Goal: Task Accomplishment & Management: Use online tool/utility

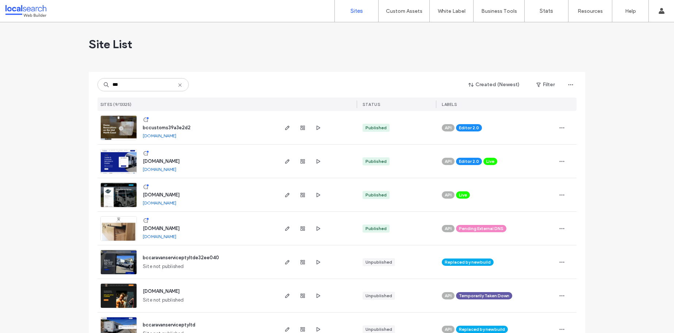
scroll to position [89, 0]
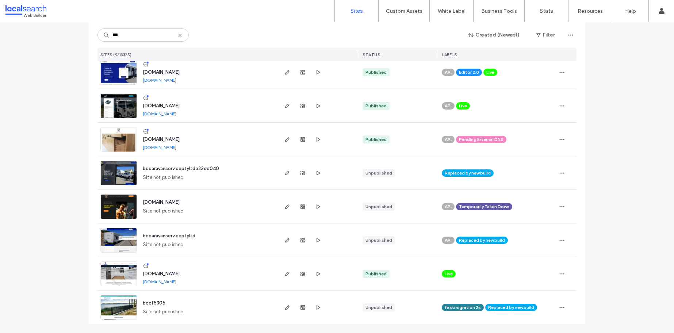
type input "***"
click at [171, 273] on span "[DOMAIN_NAME]" at bounding box center [161, 273] width 37 height 5
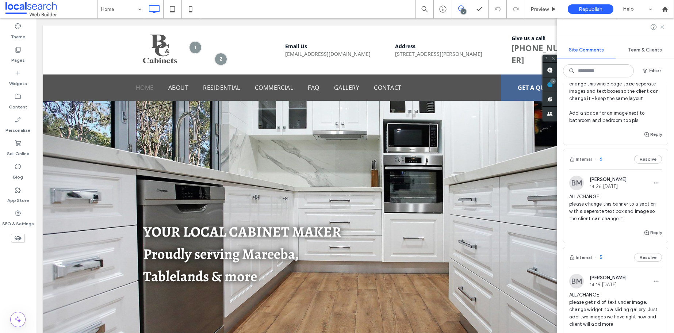
scroll to position [61, 0]
click at [615, 198] on span "ALL/CHANGE please change this banner to a section with a seperate text box and …" at bounding box center [615, 206] width 93 height 29
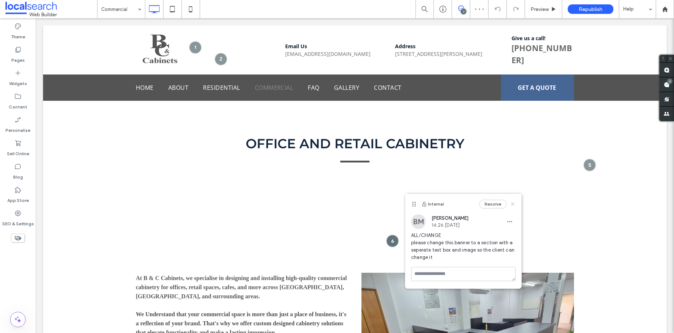
click at [512, 204] on use at bounding box center [512, 203] width 3 height 3
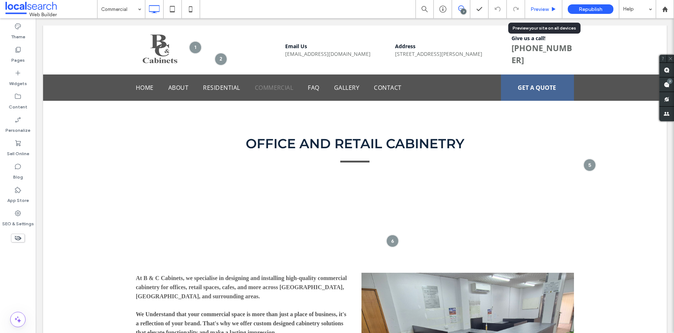
click at [558, 3] on div "Preview" at bounding box center [543, 9] width 37 height 18
click at [547, 11] on span "Preview" at bounding box center [539, 9] width 18 height 6
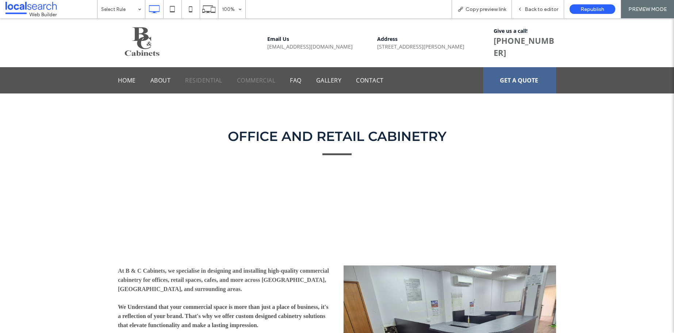
click at [205, 84] on span "Residential" at bounding box center [203, 80] width 37 height 9
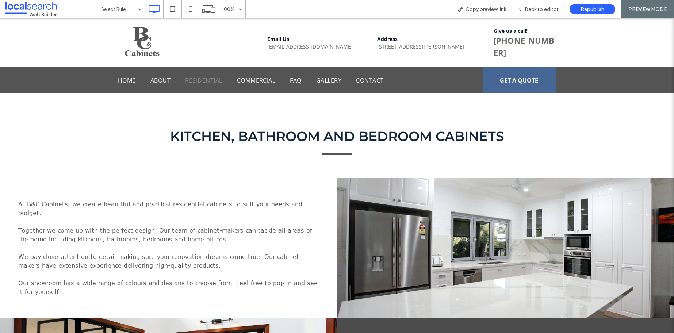
click at [264, 74] on nav "Home About Residential Commercial FAQ Gallery Contact" at bounding box center [297, 81] width 358 height 14
click at [263, 83] on span "Commercial" at bounding box center [256, 80] width 39 height 9
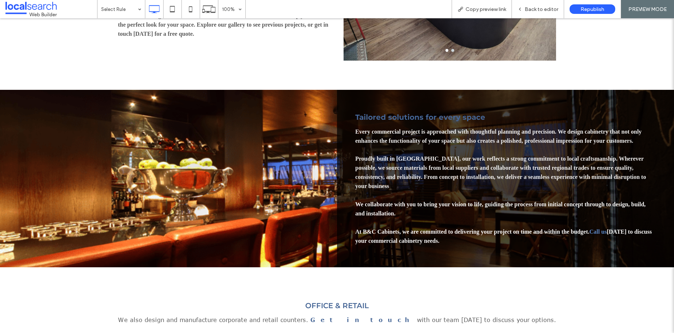
scroll to position [349, 0]
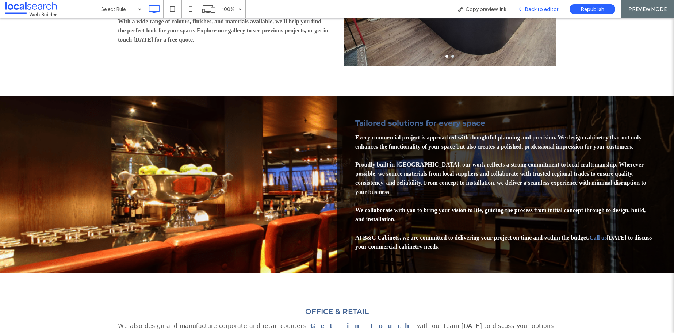
click at [542, 8] on span "Back to editor" at bounding box center [541, 9] width 34 height 6
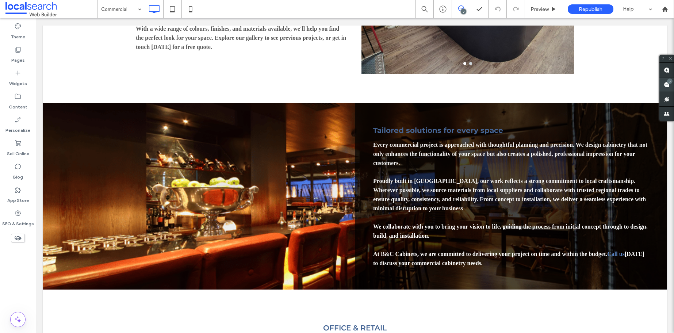
click at [667, 82] on div "7" at bounding box center [669, 80] width 5 height 5
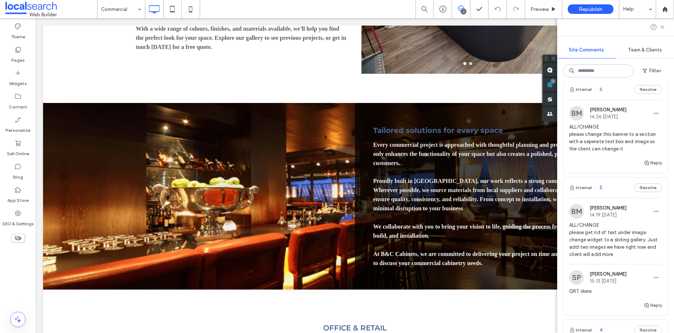
scroll to position [48, 0]
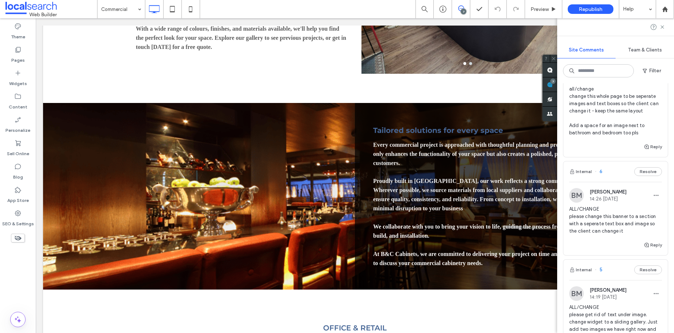
click at [603, 202] on div "BM Bridie Mallon 14:26 Aug 18 2025" at bounding box center [597, 195] width 57 height 15
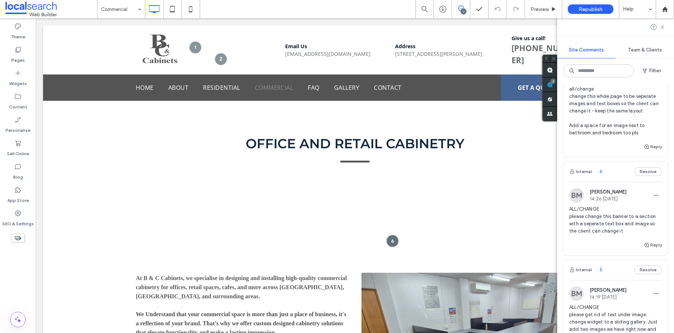
scroll to position [0, 0]
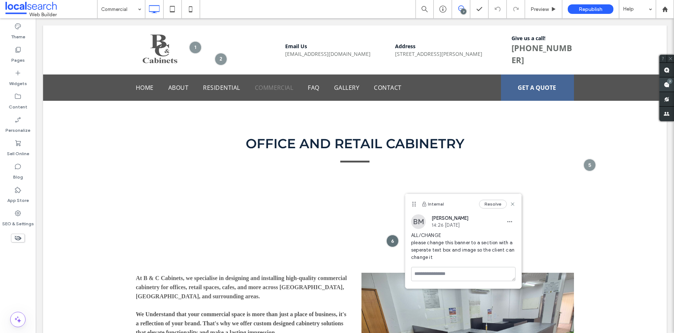
click at [666, 85] on use at bounding box center [666, 85] width 6 height 6
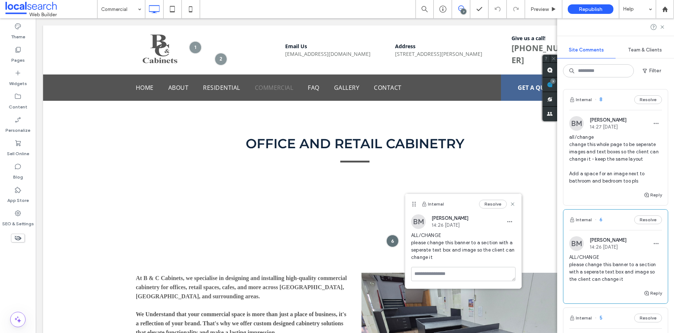
click at [628, 139] on span "all/change change this whole page to be seperate images and text boxes so the c…" at bounding box center [615, 159] width 93 height 51
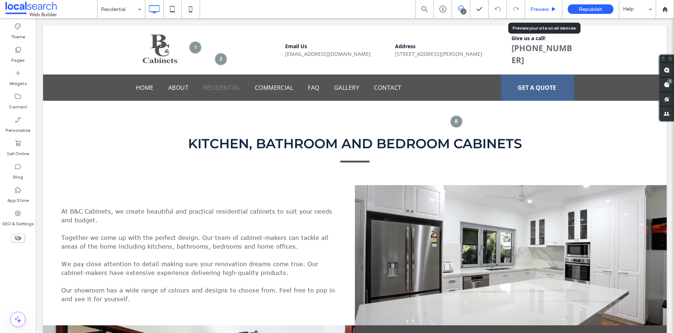
click at [544, 12] on div "Preview" at bounding box center [543, 9] width 37 height 18
click at [530, 8] on span "Preview" at bounding box center [539, 9] width 18 height 6
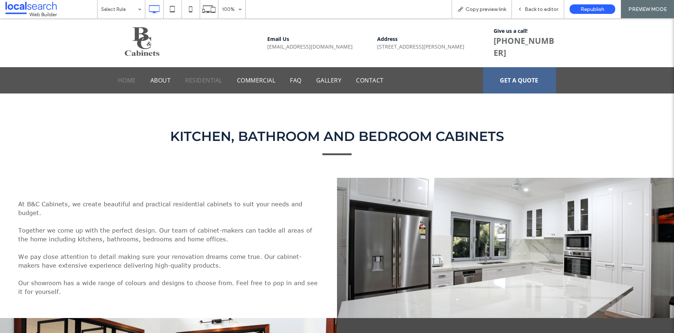
click at [132, 80] on span "Home" at bounding box center [127, 80] width 18 height 9
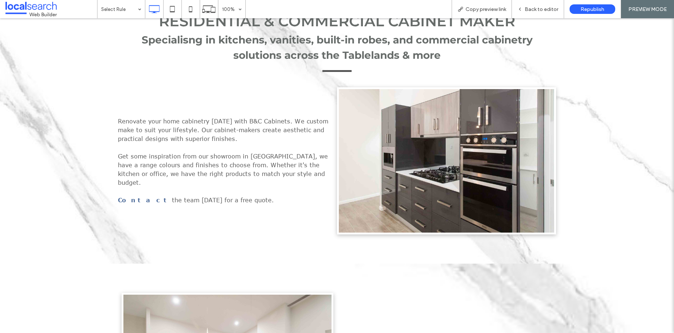
scroll to position [317, 0]
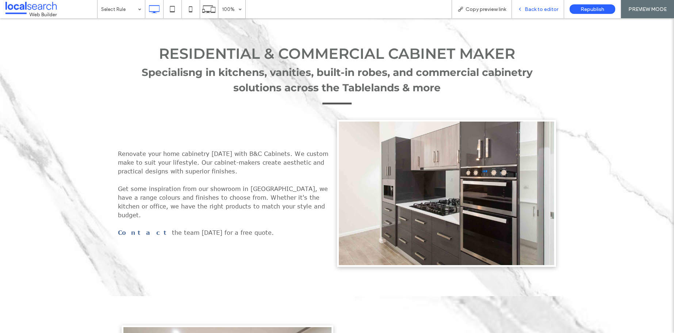
click at [558, 9] on span "Back to editor" at bounding box center [541, 9] width 34 height 6
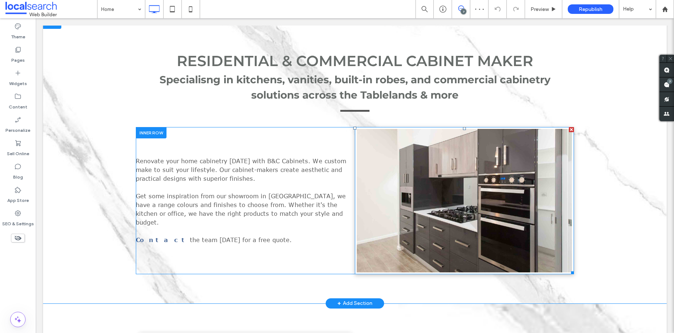
click at [471, 190] on img at bounding box center [464, 200] width 219 height 147
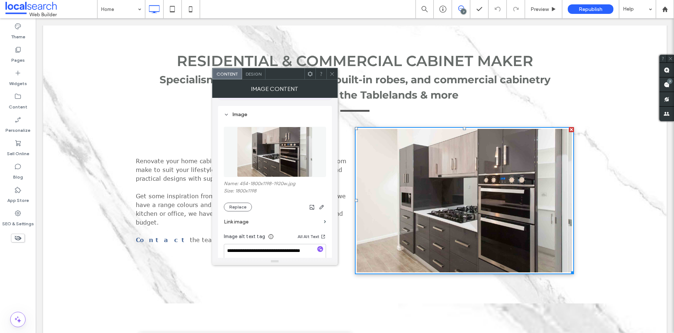
click at [332, 73] on use at bounding box center [332, 74] width 4 height 4
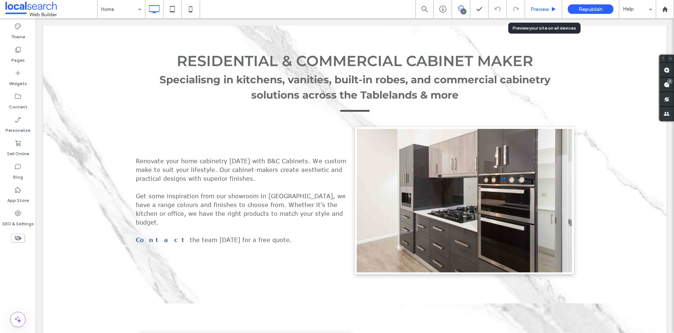
click at [546, 8] on span "Preview" at bounding box center [539, 9] width 18 height 6
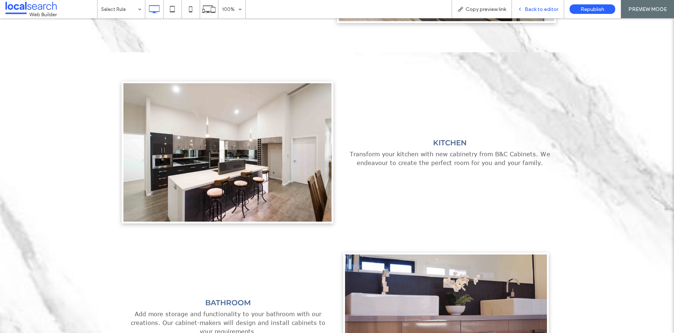
click at [549, 10] on span "Back to editor" at bounding box center [541, 9] width 34 height 6
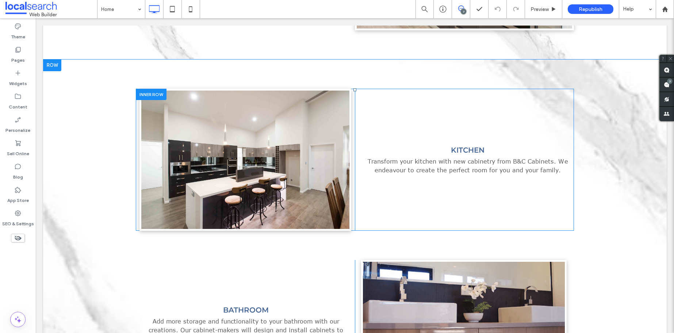
click at [470, 133] on div "Click To Paste KITCHEN Transform your kitchen with new cabinetry from B&C Cabin…" at bounding box center [355, 160] width 438 height 142
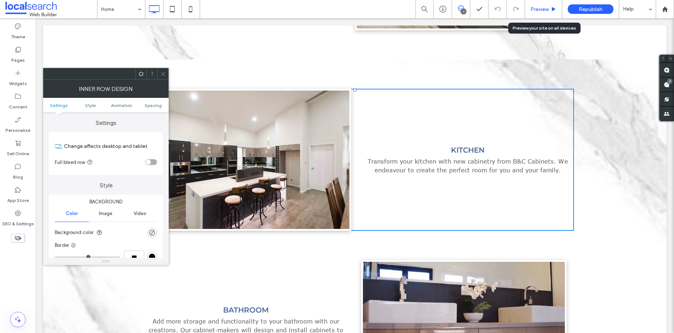
click at [536, 9] on span "Preview" at bounding box center [539, 9] width 18 height 6
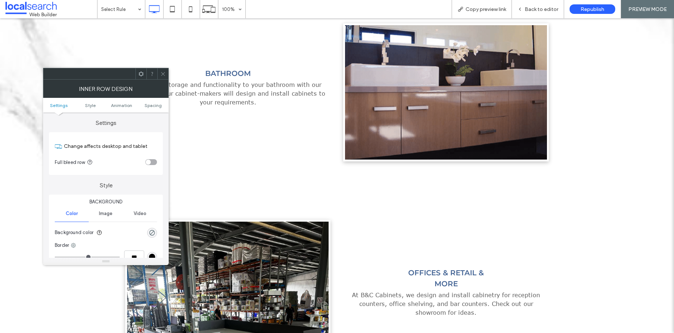
click at [159, 73] on div at bounding box center [162, 73] width 11 height 11
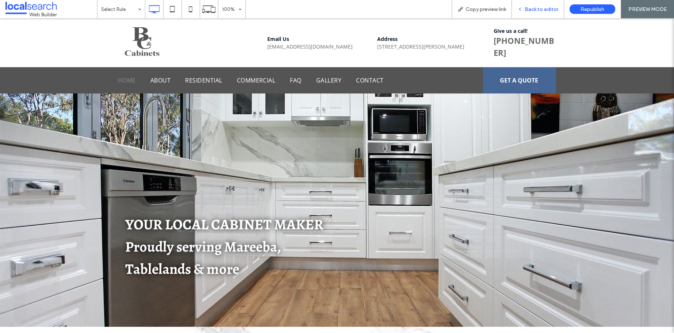
click at [547, 7] on span "Back to editor" at bounding box center [541, 9] width 34 height 6
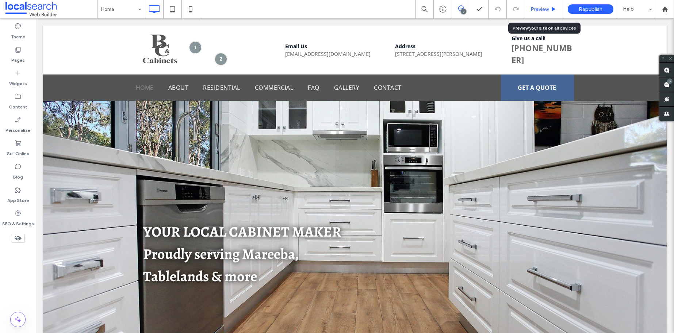
click at [547, 9] on span "Preview" at bounding box center [539, 9] width 18 height 6
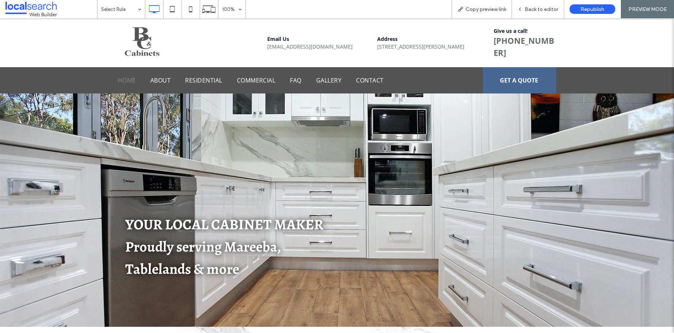
click at [267, 85] on nav "Home About Residential Commercial FAQ Gallery Contact" at bounding box center [297, 81] width 358 height 14
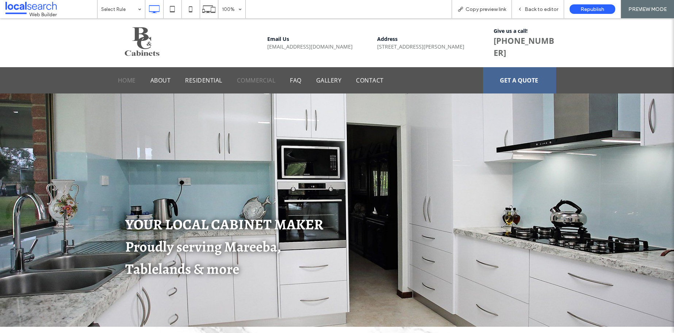
click at [254, 83] on span "Commercial" at bounding box center [256, 80] width 39 height 9
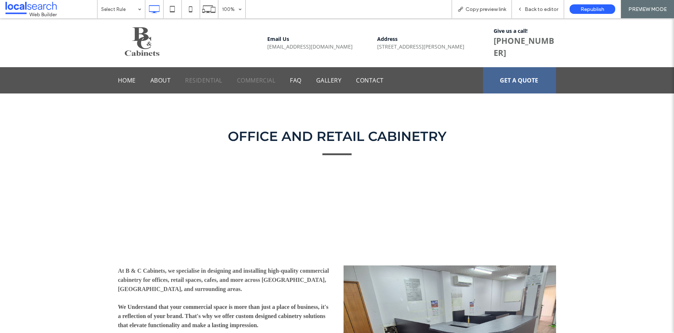
click at [195, 79] on span "Residential" at bounding box center [203, 80] width 37 height 9
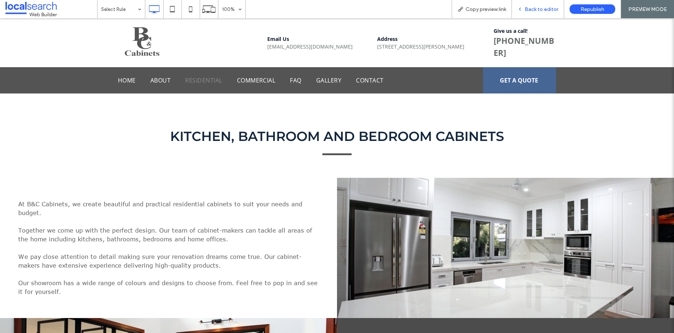
click at [547, 11] on span "Back to editor" at bounding box center [541, 9] width 34 height 6
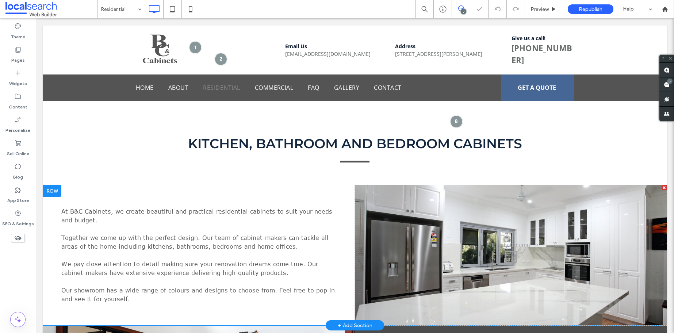
click at [443, 245] on div "Click To Paste" at bounding box center [511, 255] width 312 height 140
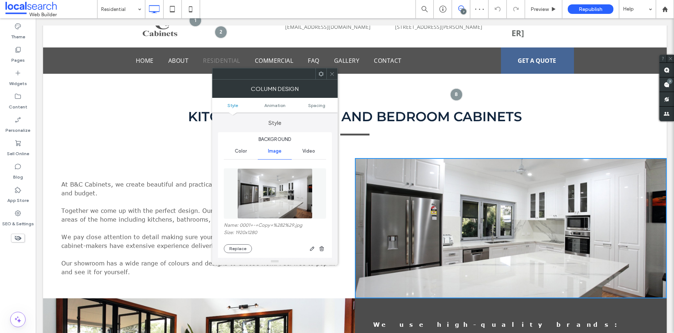
scroll to position [37, 0]
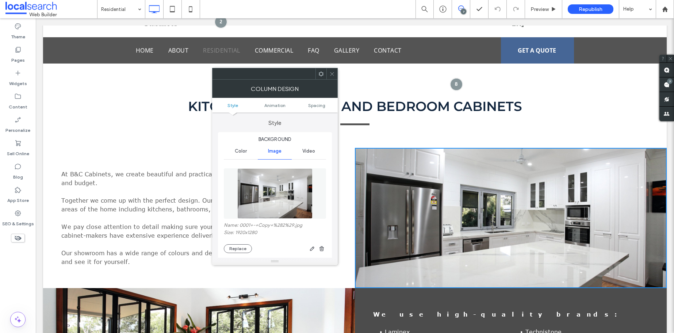
click at [328, 74] on div at bounding box center [331, 73] width 11 height 11
